Goal: Task Accomplishment & Management: Manage account settings

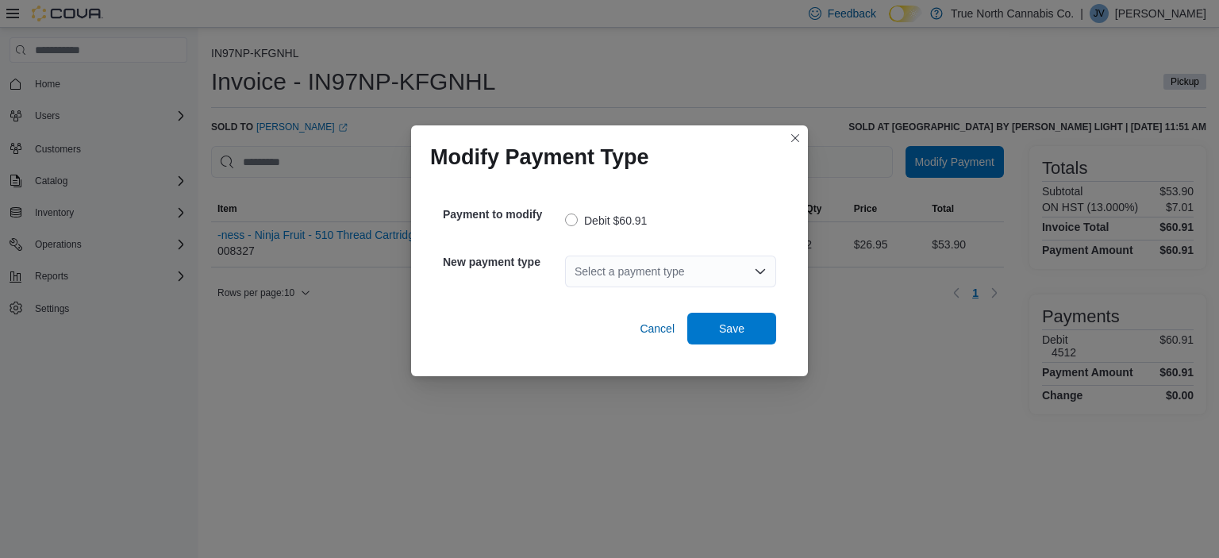
click at [674, 271] on div "Select a payment type" at bounding box center [670, 271] width 211 height 32
type input "*"
click at [630, 297] on span "V isa" at bounding box center [679, 298] width 173 height 16
click at [715, 331] on span "Save" at bounding box center [732, 328] width 70 height 32
click at [694, 267] on div "Select a payment type" at bounding box center [670, 271] width 211 height 32
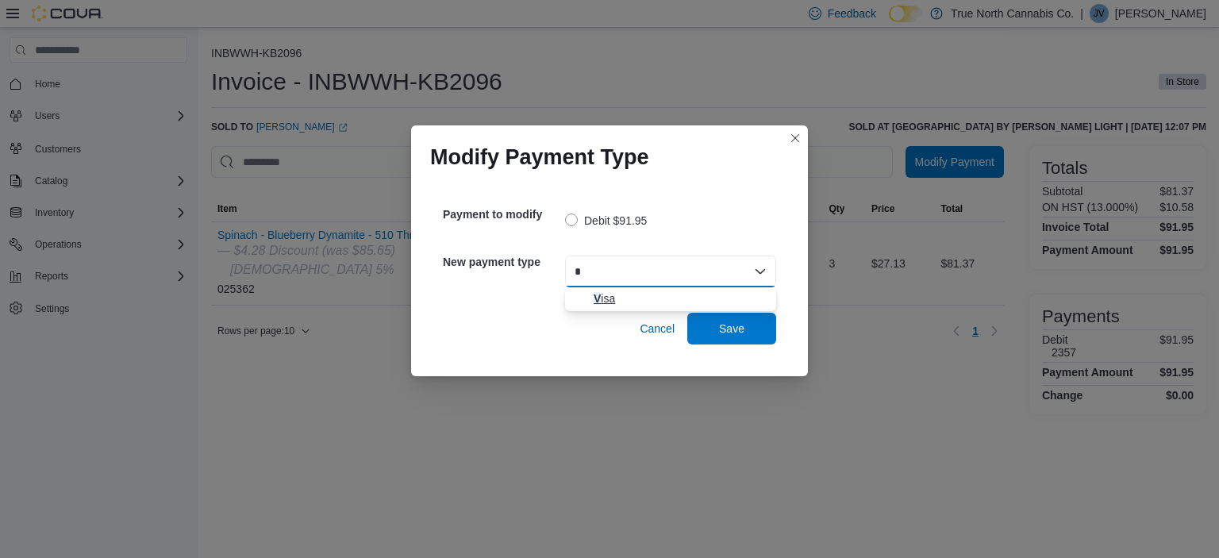
type input "*"
click at [652, 298] on span "V isa" at bounding box center [679, 298] width 173 height 16
click at [716, 325] on span "Save" at bounding box center [732, 328] width 70 height 32
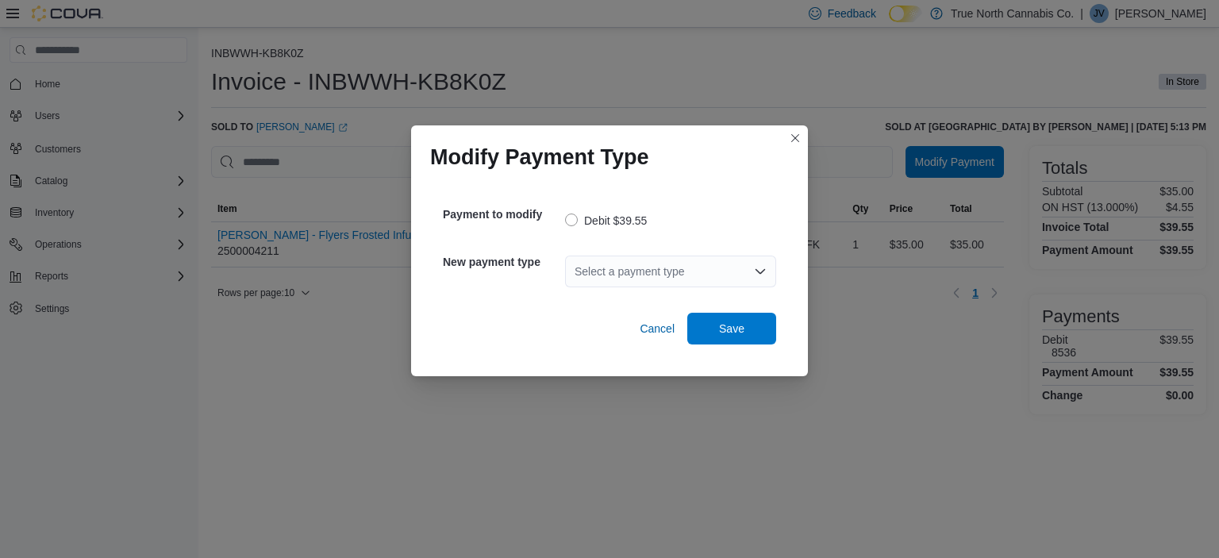
click at [697, 271] on div "Select a payment type" at bounding box center [670, 271] width 211 height 32
type input "*"
click at [675, 294] on span "V isa" at bounding box center [679, 298] width 173 height 16
click at [712, 329] on span "Save" at bounding box center [732, 328] width 70 height 32
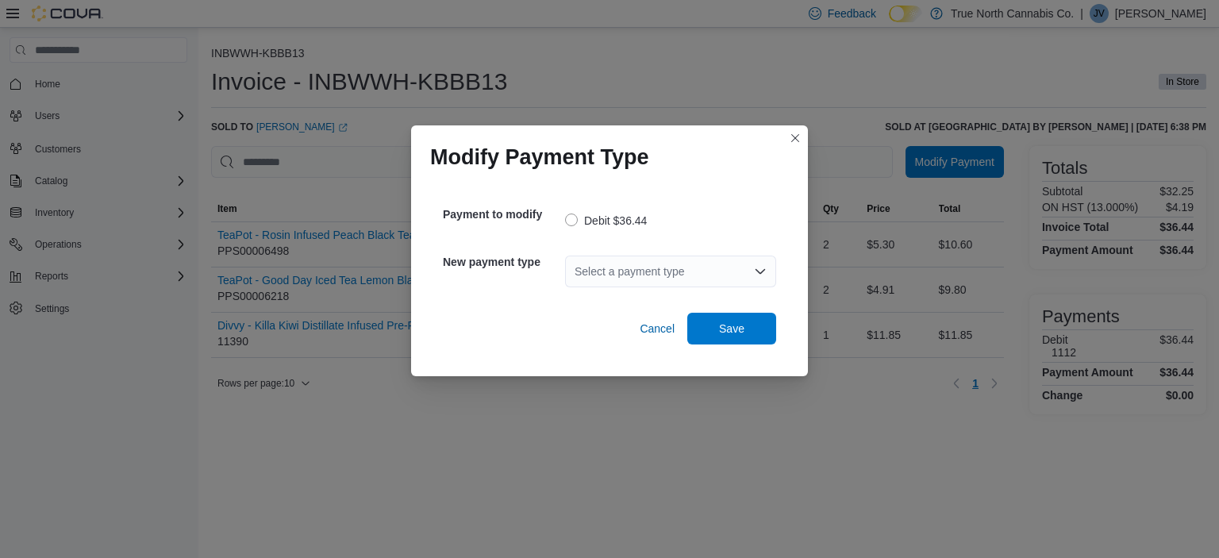
click at [662, 268] on div "Select a payment type" at bounding box center [670, 271] width 211 height 32
type input "*"
click at [646, 294] on span "V isa" at bounding box center [679, 298] width 173 height 16
click at [717, 329] on span "Save" at bounding box center [732, 328] width 70 height 32
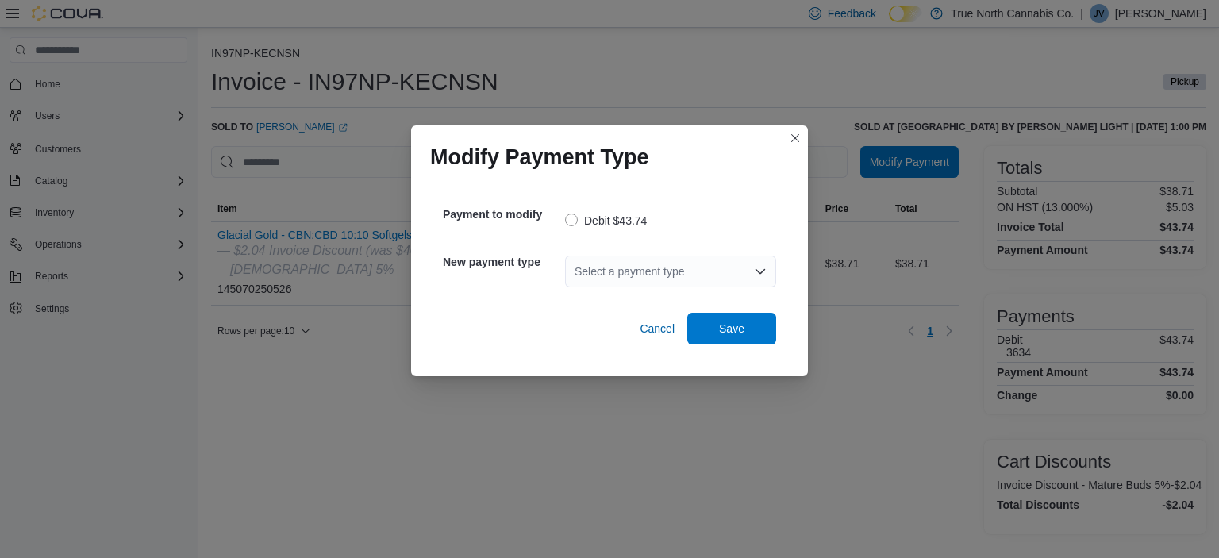
click at [700, 265] on div "Select a payment type" at bounding box center [670, 271] width 211 height 32
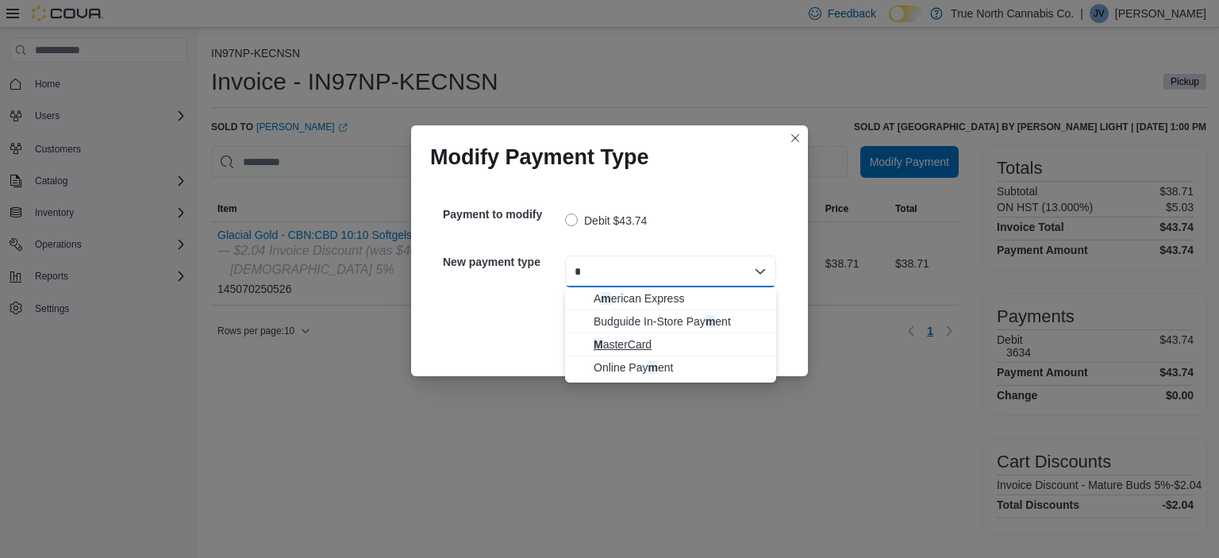
type input "*"
click at [686, 348] on span "M asterCard" at bounding box center [679, 344] width 173 height 16
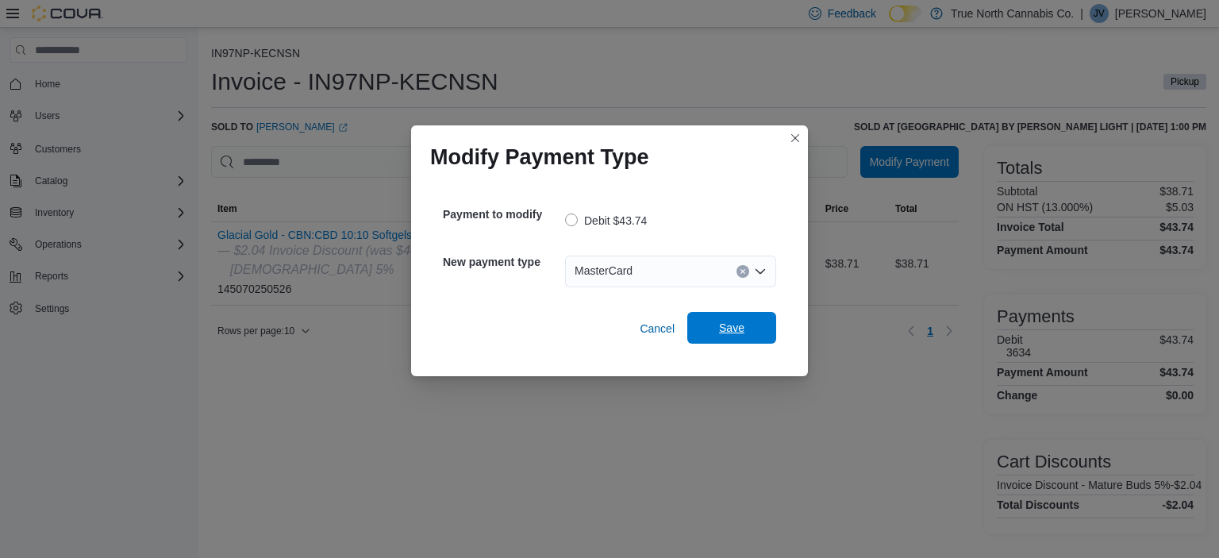
click at [725, 319] on span "Save" at bounding box center [732, 328] width 70 height 32
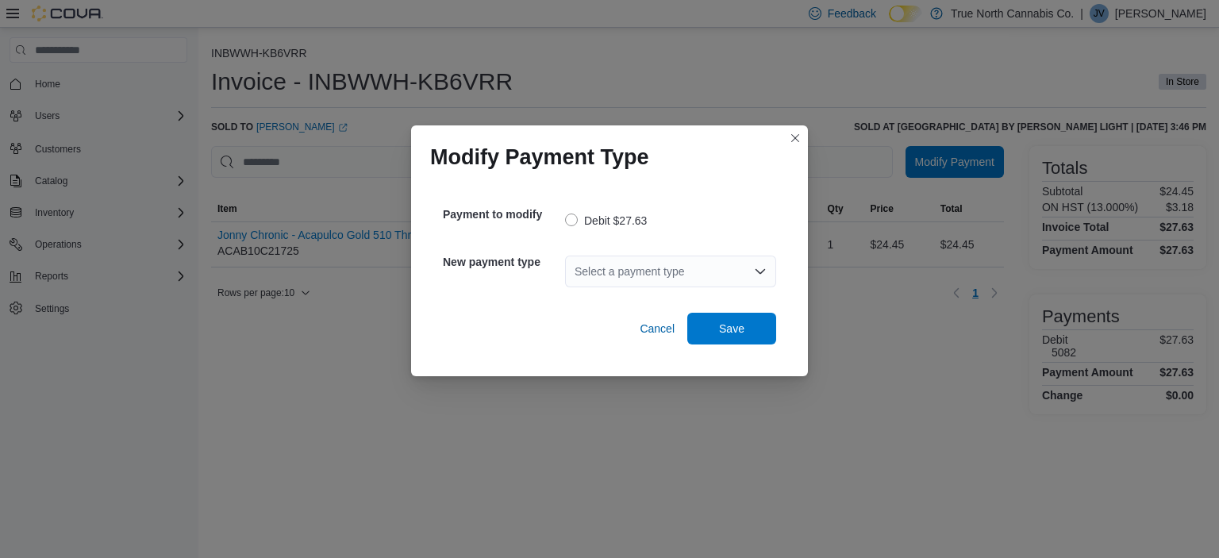
click at [700, 265] on div "Select a payment type" at bounding box center [670, 271] width 211 height 32
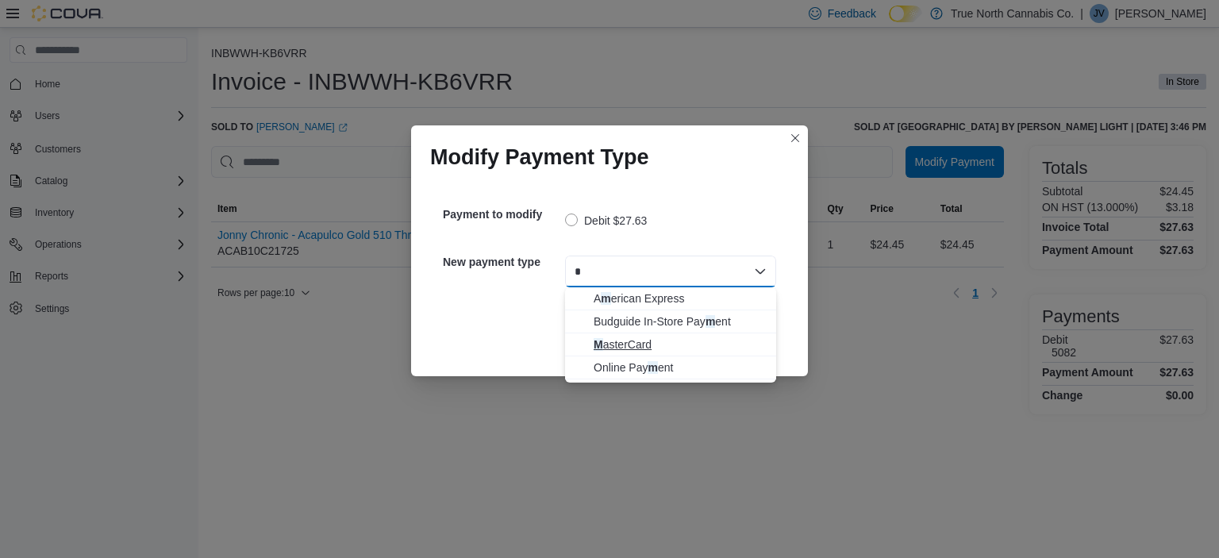
type input "*"
click at [669, 343] on span "M asterCard" at bounding box center [679, 344] width 173 height 16
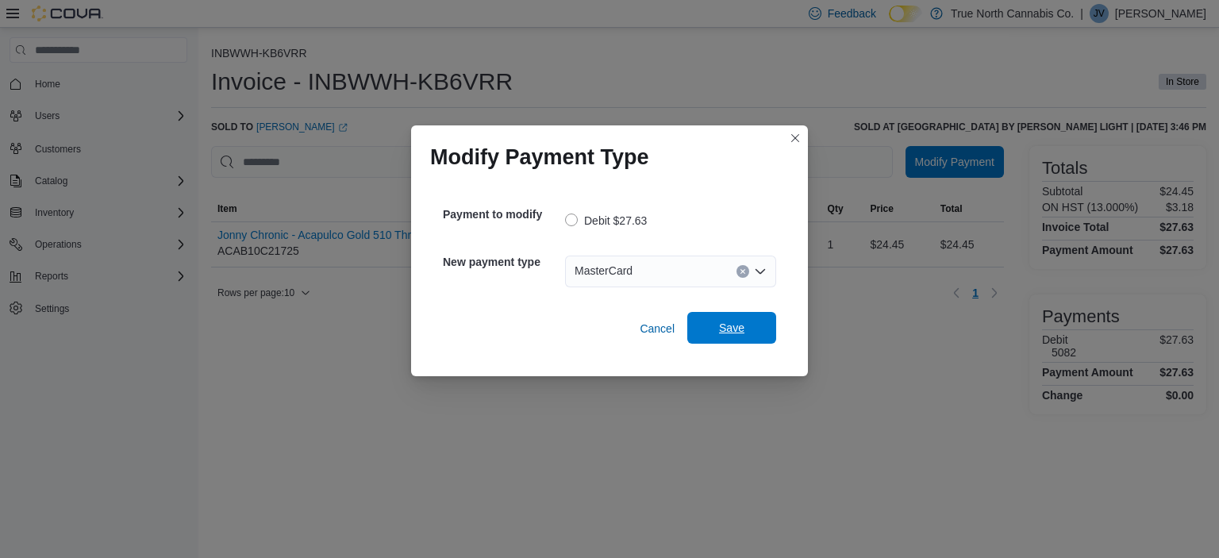
click at [718, 329] on span "Save" at bounding box center [732, 328] width 70 height 32
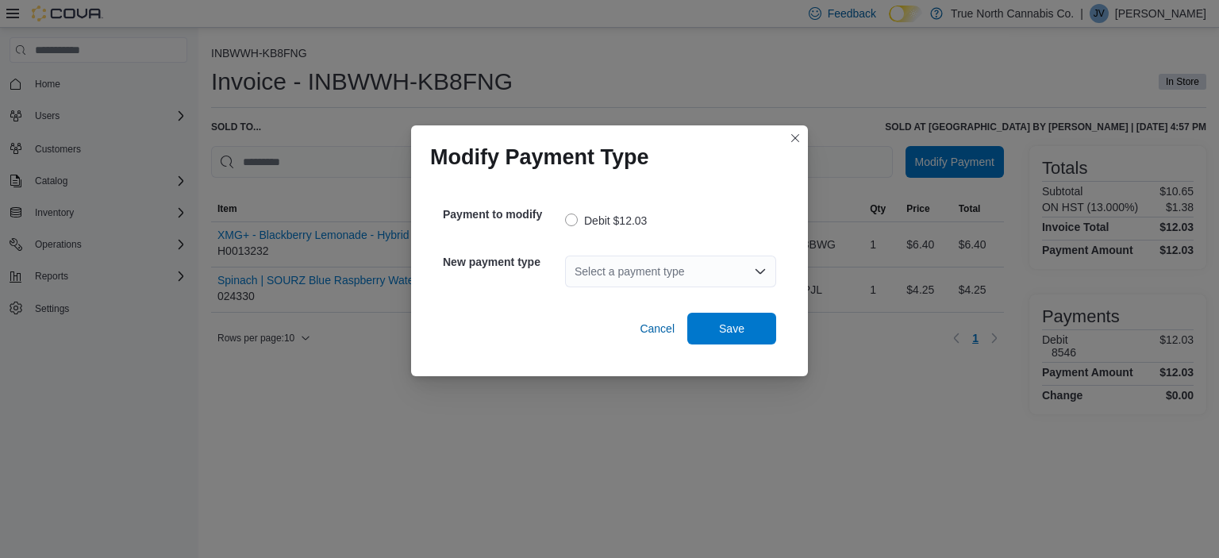
click at [684, 273] on div "Select a payment type" at bounding box center [670, 271] width 211 height 32
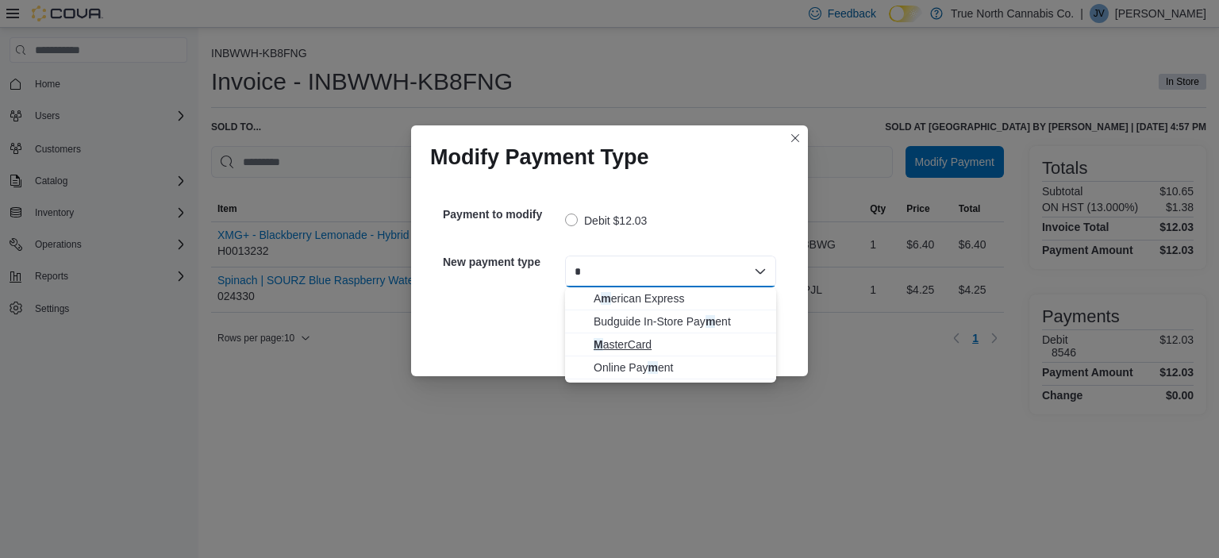
type input "*"
click at [662, 346] on span "M asterCard" at bounding box center [679, 344] width 173 height 16
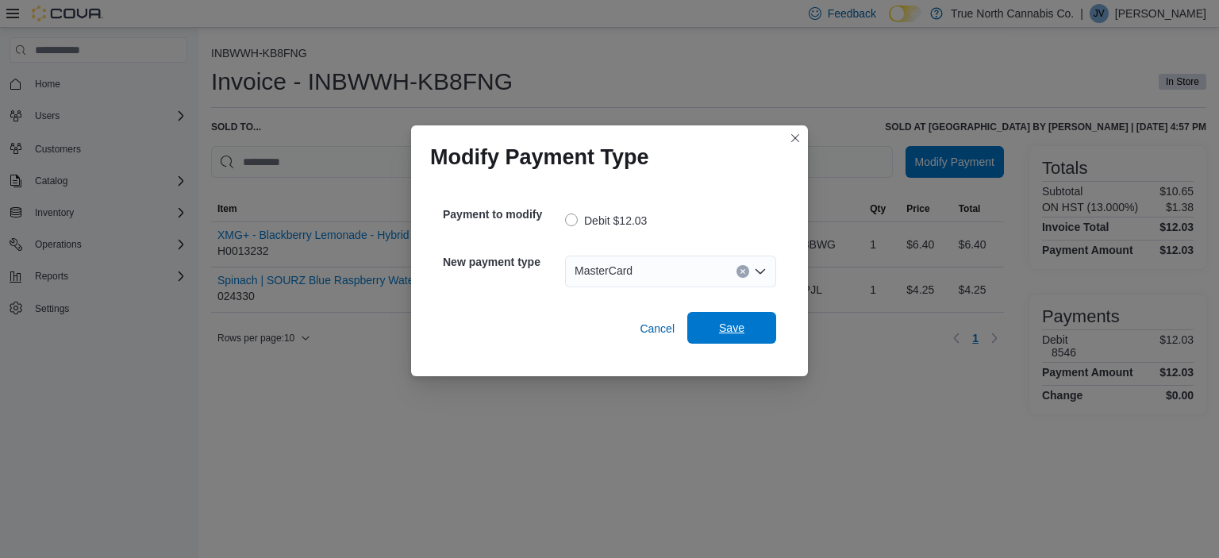
click at [728, 322] on span "Save" at bounding box center [731, 328] width 25 height 16
click at [710, 265] on div "Select a payment type" at bounding box center [670, 271] width 211 height 32
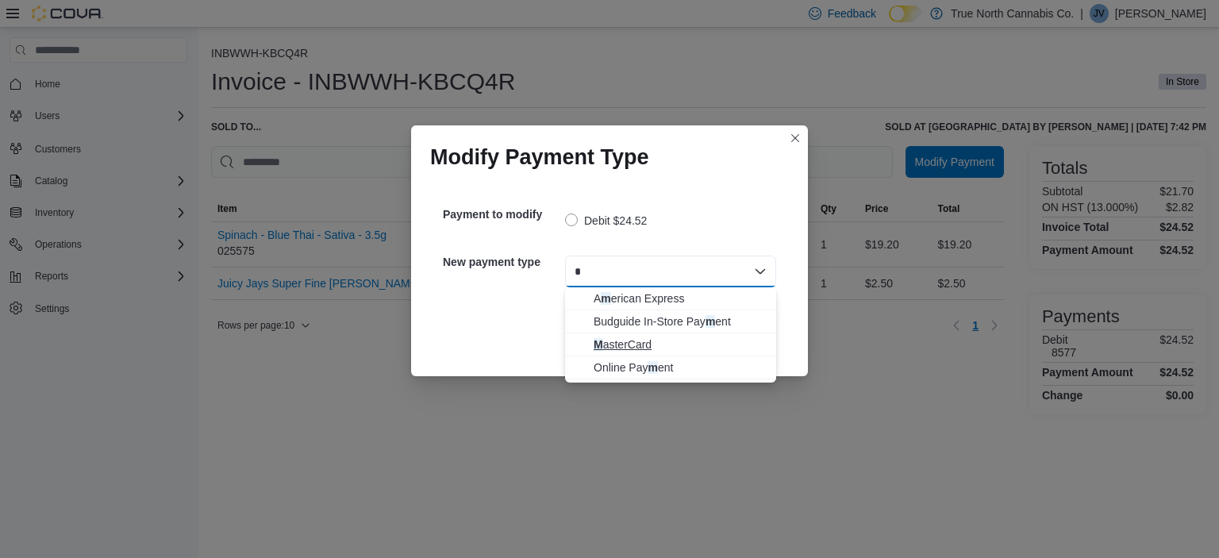
type input "*"
click at [684, 340] on span "M asterCard" at bounding box center [679, 344] width 173 height 16
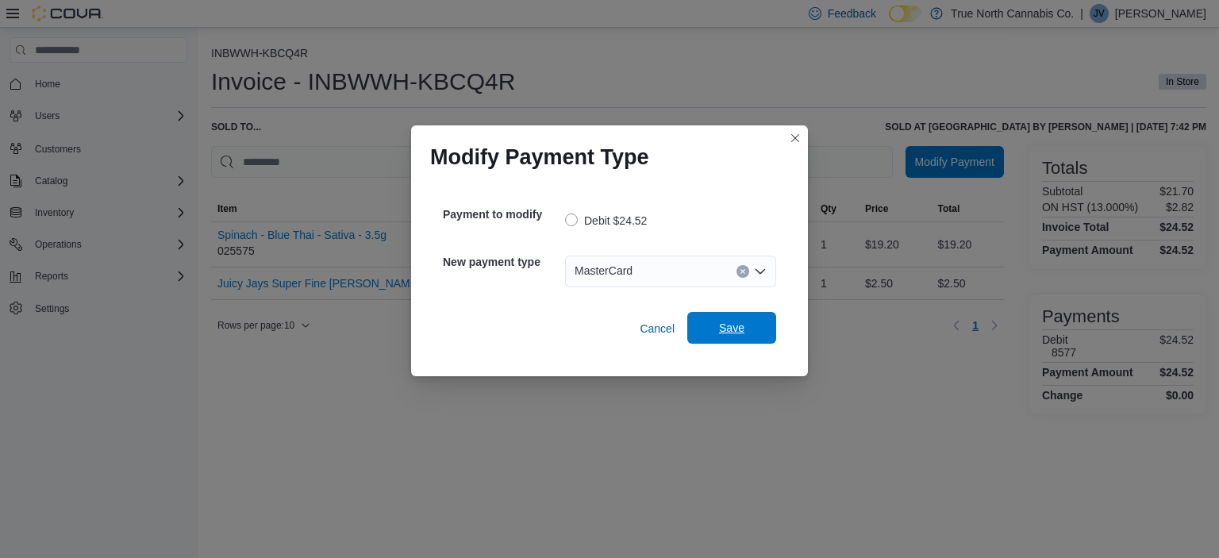
click at [732, 332] on span "Save" at bounding box center [731, 328] width 25 height 16
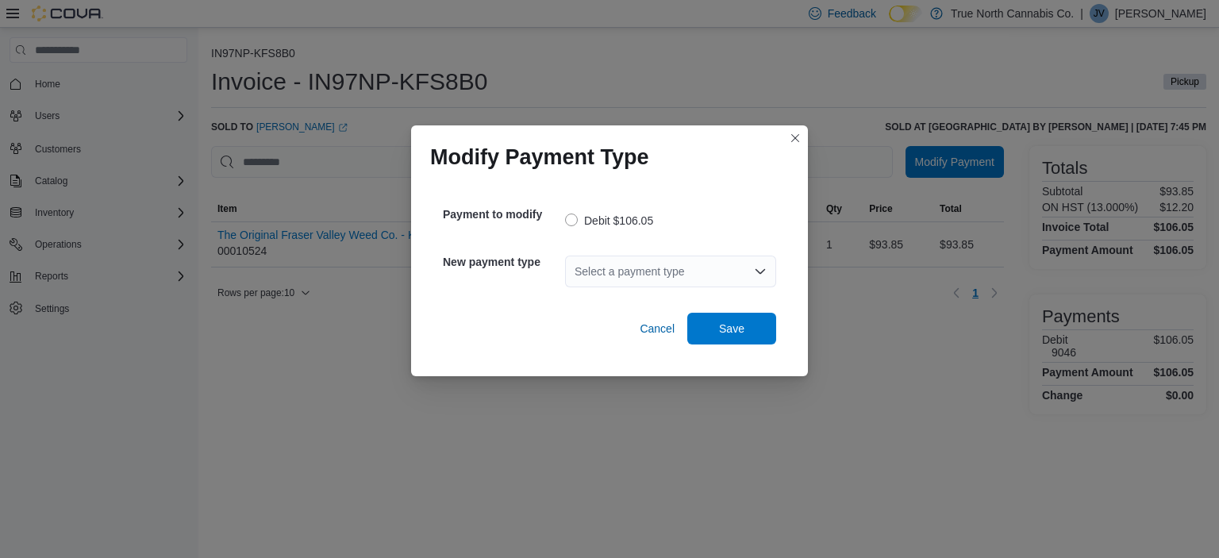
click at [710, 265] on div "Select a payment type" at bounding box center [670, 271] width 211 height 32
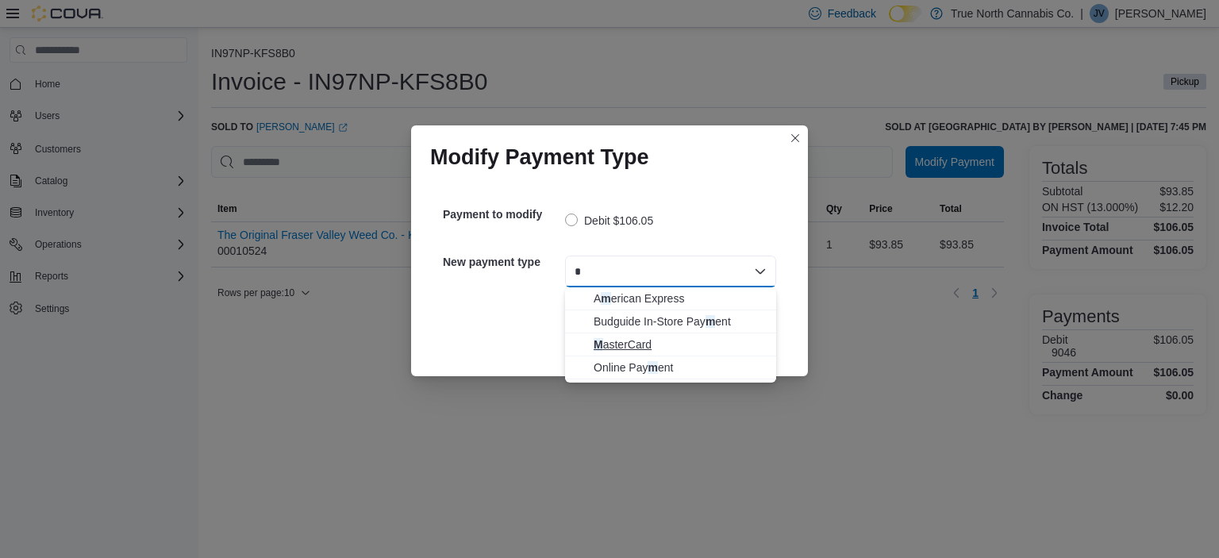
type input "*"
click at [690, 351] on span "M asterCard" at bounding box center [679, 344] width 173 height 16
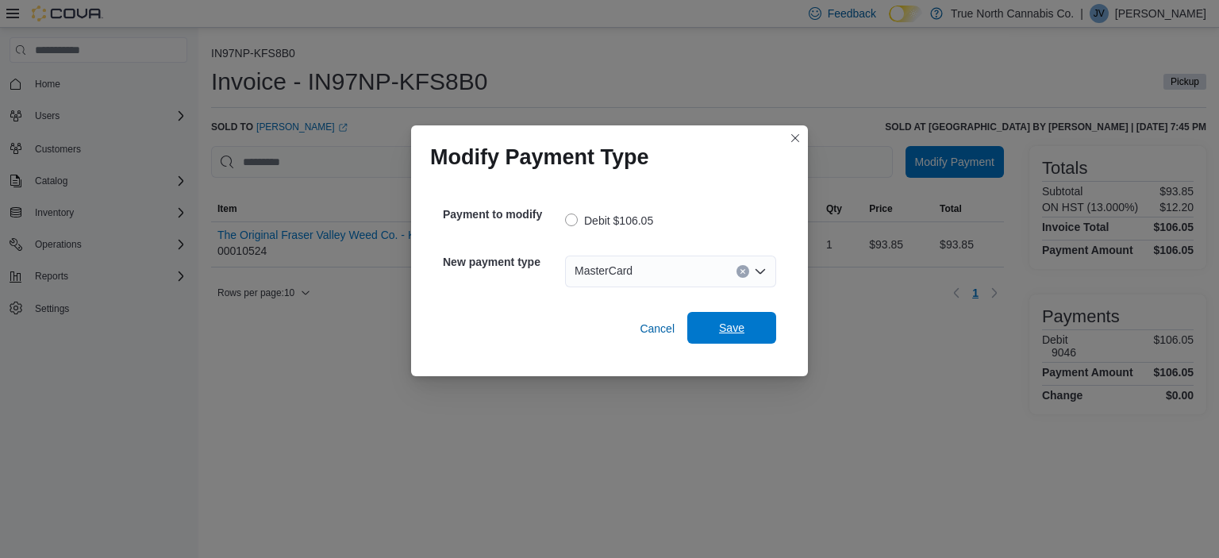
click at [738, 328] on span "Save" at bounding box center [731, 328] width 25 height 16
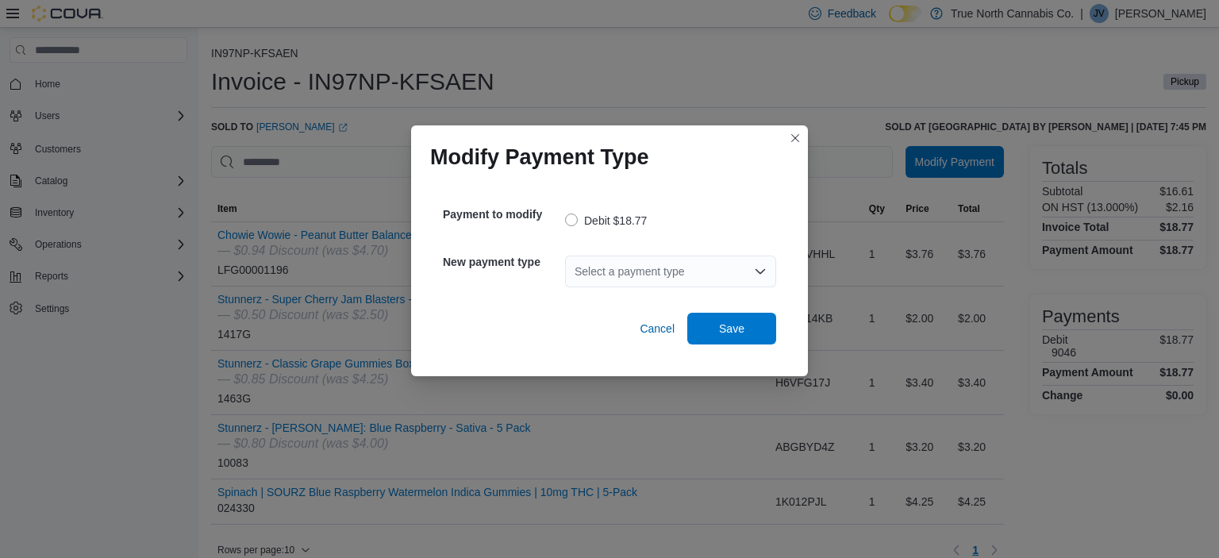
click at [712, 268] on div "Select a payment type" at bounding box center [670, 271] width 211 height 32
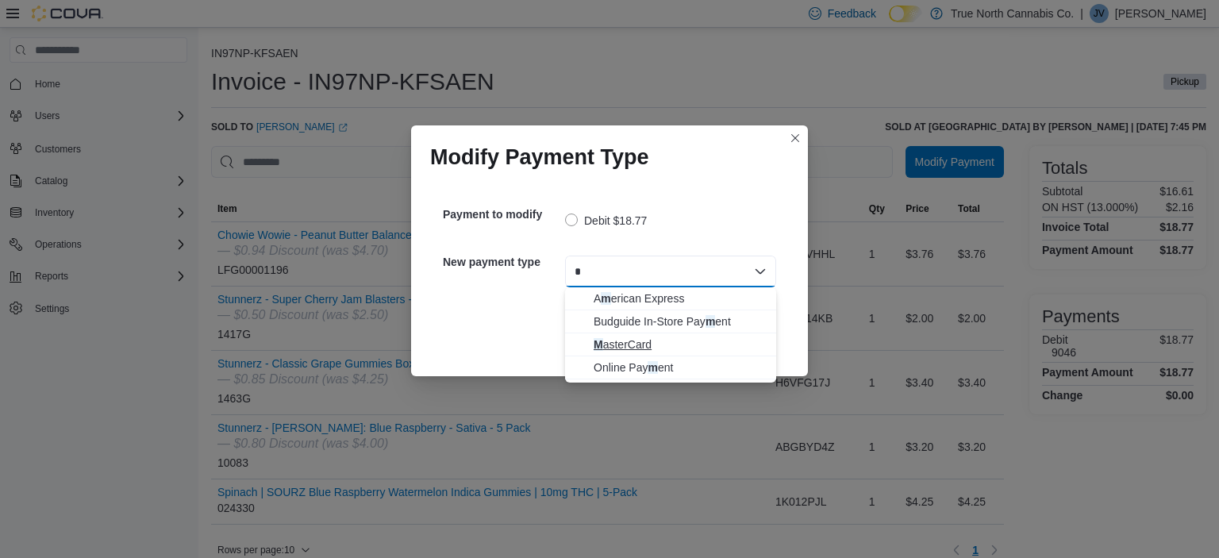
type input "*"
click at [698, 345] on span "M asterCard" at bounding box center [679, 344] width 173 height 16
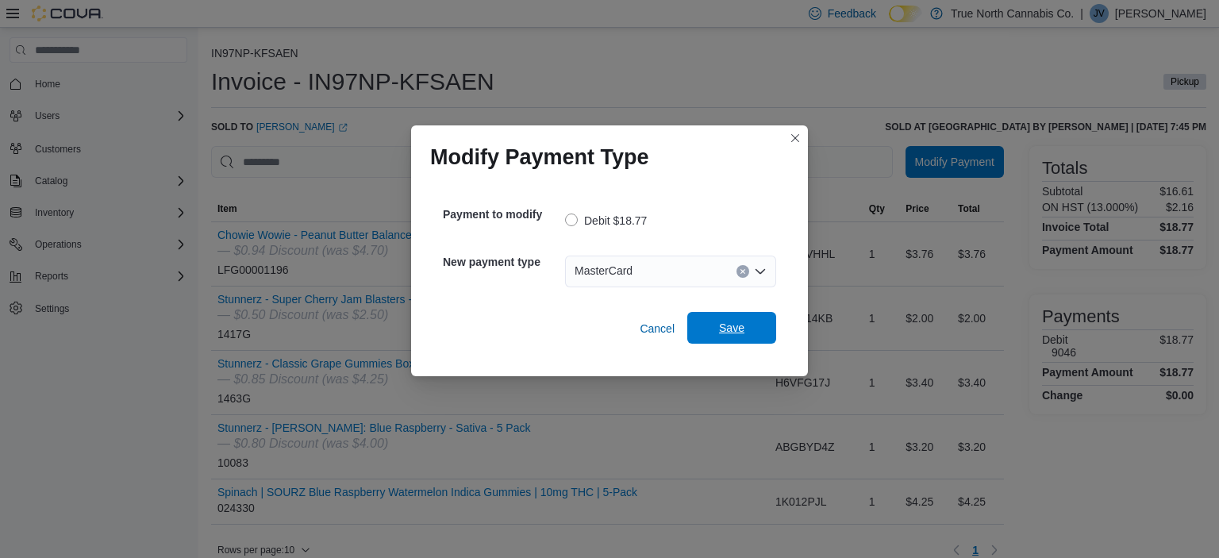
click at [717, 329] on span "Save" at bounding box center [732, 328] width 70 height 32
